Goal: Task Accomplishment & Management: Complete application form

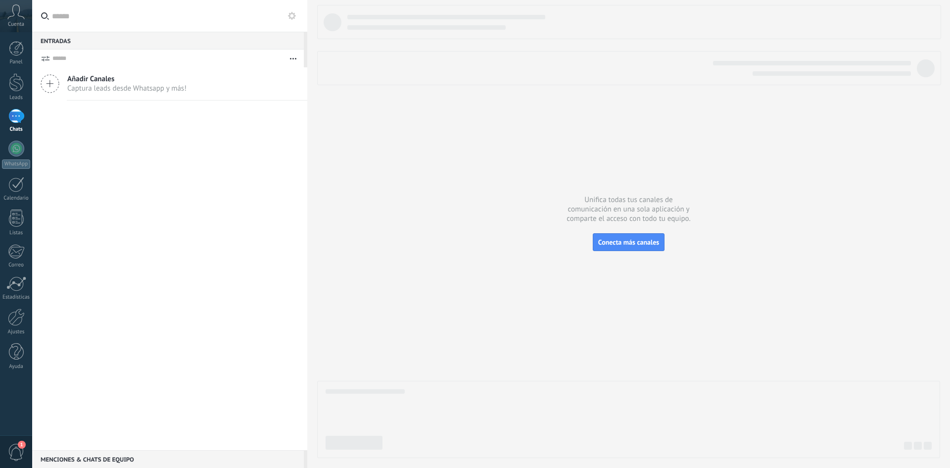
click at [144, 90] on span "Captura leads desde Whatsapp y más!" at bounding box center [126, 88] width 119 height 9
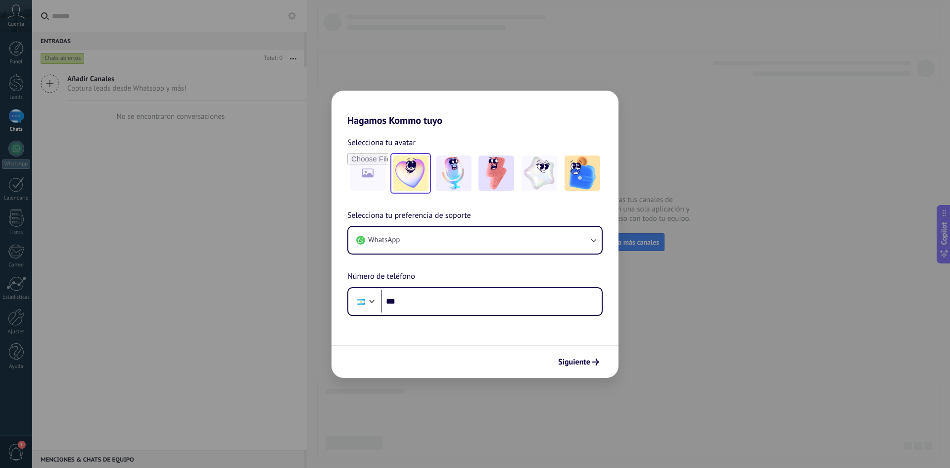
click at [423, 172] on img at bounding box center [411, 173] width 36 height 36
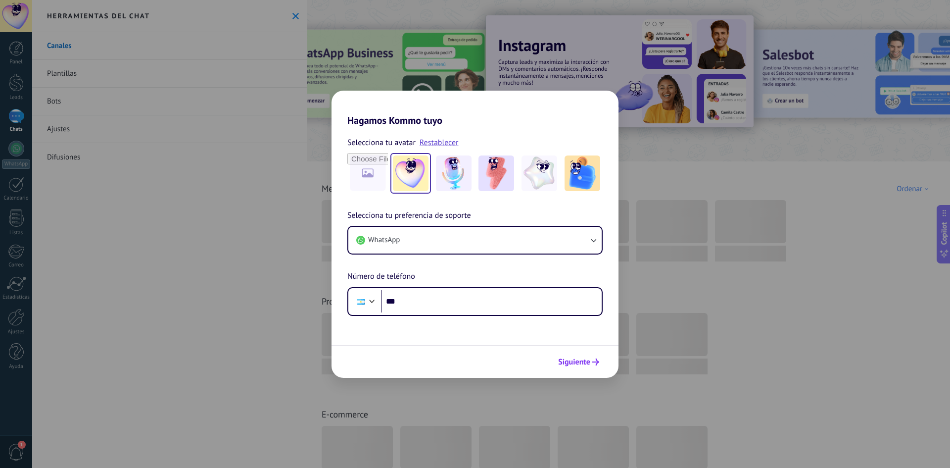
click at [572, 361] on span "Siguiente" at bounding box center [574, 361] width 32 height 7
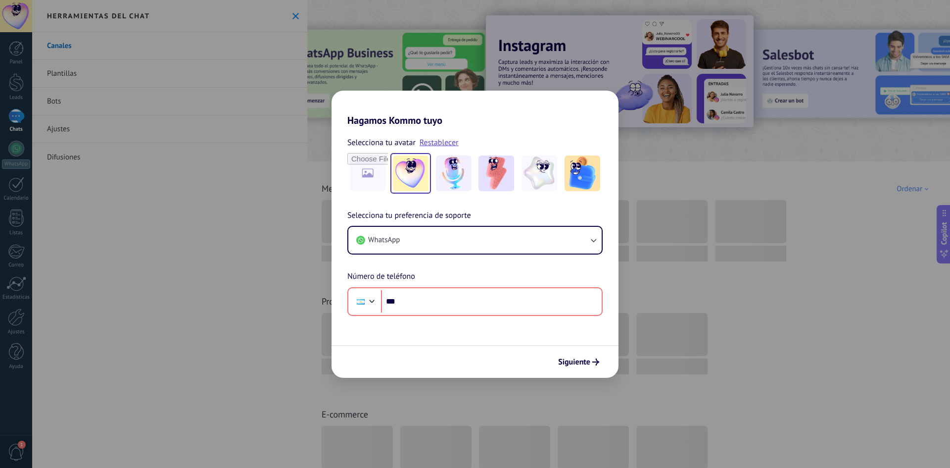
click at [739, 160] on div "Hagamos Kommo tuyo Selecciona tu avatar Restablecer Selecciona tu preferencia d…" at bounding box center [475, 234] width 950 height 468
click at [294, 15] on div "Hagamos Kommo tuyo Selecciona tu avatar Restablecer Selecciona tu preferencia d…" at bounding box center [475, 234] width 950 height 468
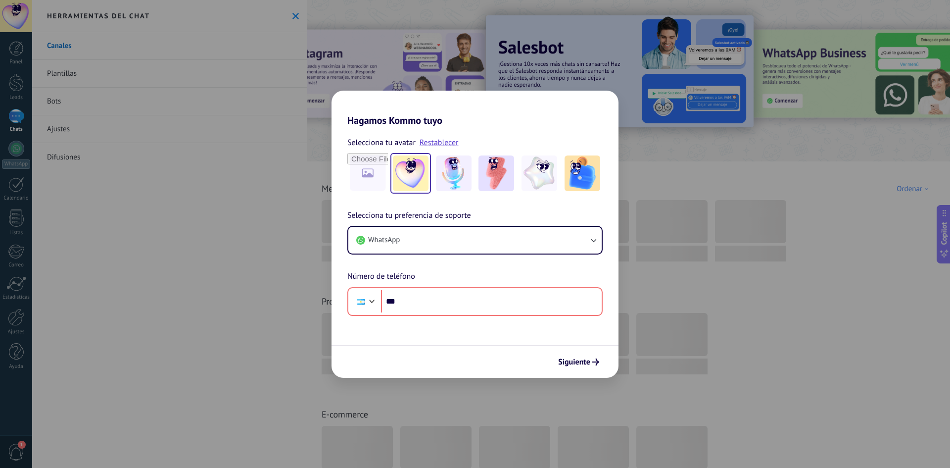
click at [294, 19] on div "Hagamos Kommo tuyo Selecciona tu avatar Restablecer Selecciona tu preferencia d…" at bounding box center [475, 234] width 950 height 468
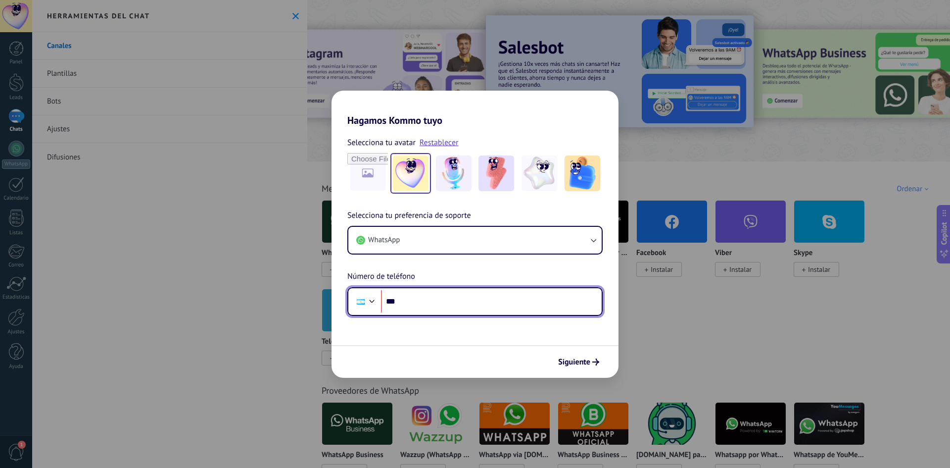
click at [410, 300] on input "***" at bounding box center [491, 301] width 221 height 23
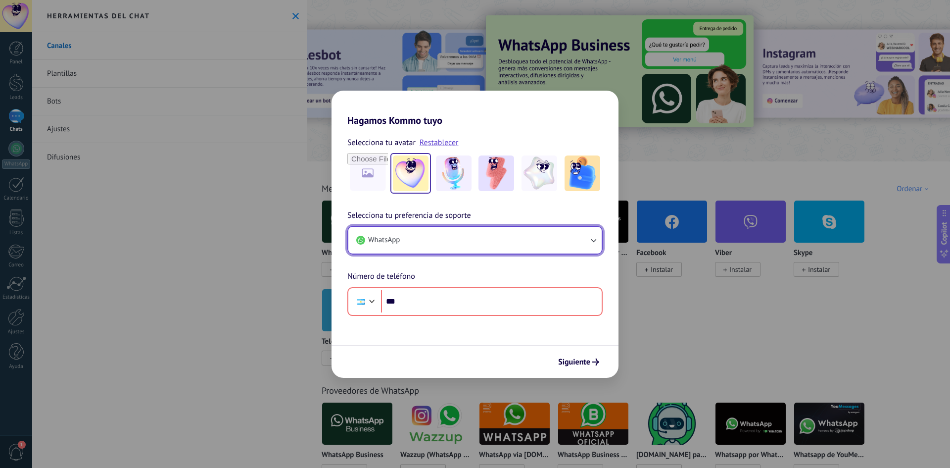
click at [443, 243] on button "WhatsApp" at bounding box center [474, 240] width 253 height 27
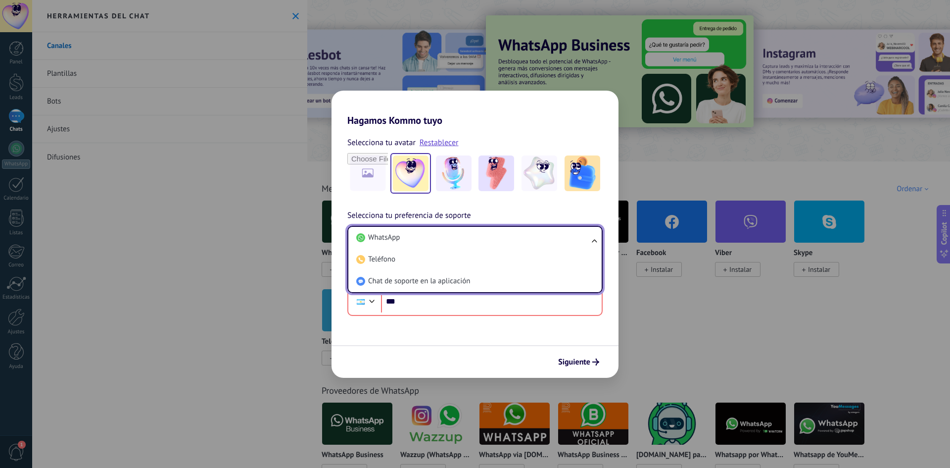
click at [443, 243] on li "WhatsApp" at bounding box center [472, 238] width 241 height 22
